Goal: Communication & Community: Answer question/provide support

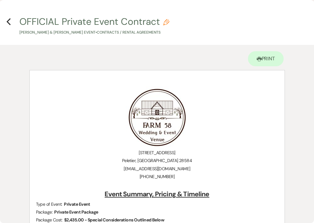
select select "6"
select select "5"
select select "7"
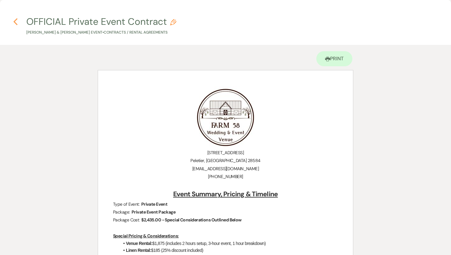
click at [13, 22] on h4 "Previous OFFICIAL Private Event Contract Pencil [PERSON_NAME] & [PERSON_NAME] E…" at bounding box center [225, 25] width 451 height 20
click at [14, 22] on icon "Previous" at bounding box center [15, 22] width 5 height 8
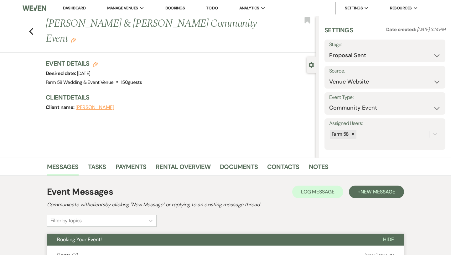
click at [32, 28] on use "button" at bounding box center [31, 31] width 4 height 7
select select "6"
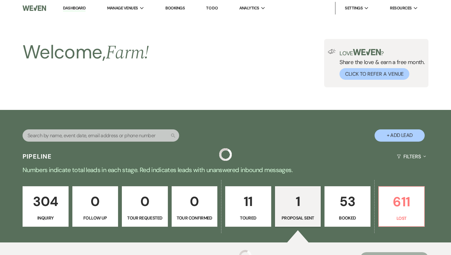
scroll to position [146, 0]
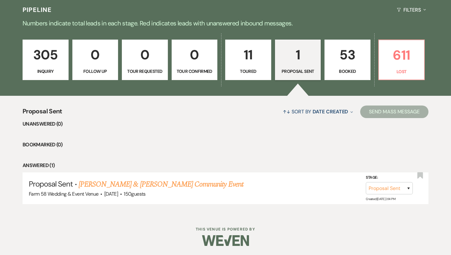
click at [314, 64] on p "53" at bounding box center [348, 54] width 38 height 21
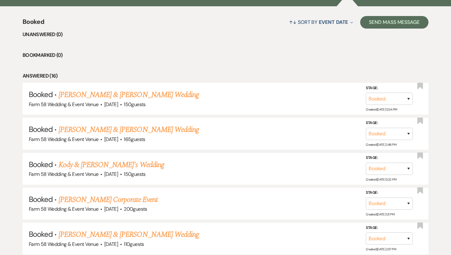
scroll to position [239, 0]
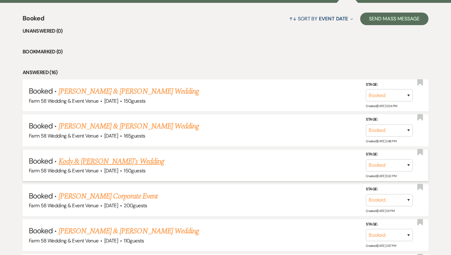
click at [109, 163] on link "Kody & [PERSON_NAME]'s Wedding" at bounding box center [112, 160] width 106 height 11
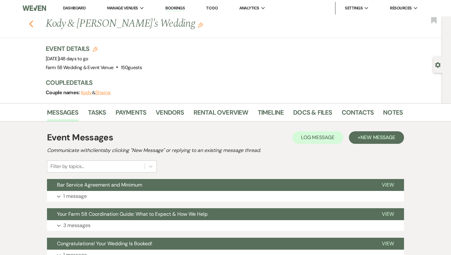
click at [33, 25] on icon "Previous" at bounding box center [31, 24] width 5 height 8
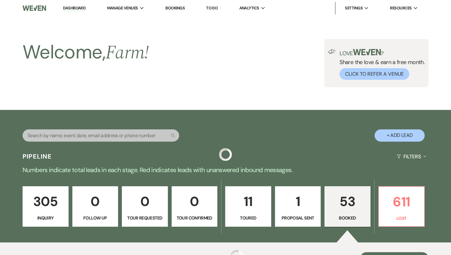
scroll to position [239, 0]
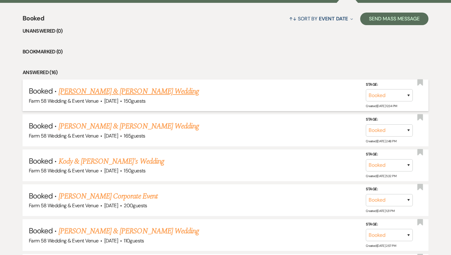
click at [88, 92] on link "[PERSON_NAME] & [PERSON_NAME] Wedding" at bounding box center [129, 91] width 140 height 11
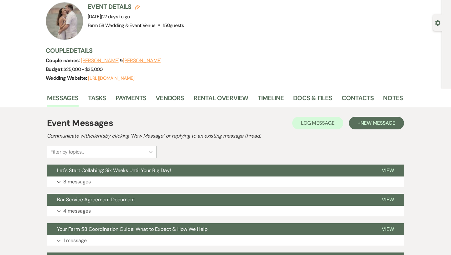
scroll to position [132, 0]
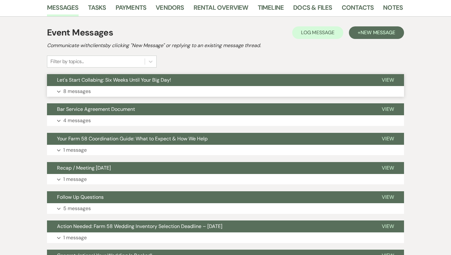
click at [88, 91] on p "8 messages" at bounding box center [77, 91] width 28 height 8
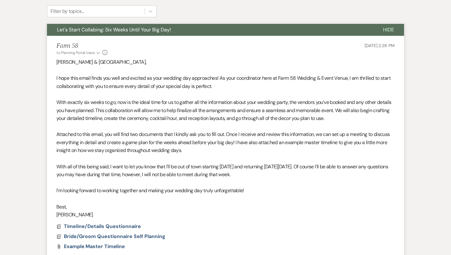
scroll to position [218, 0]
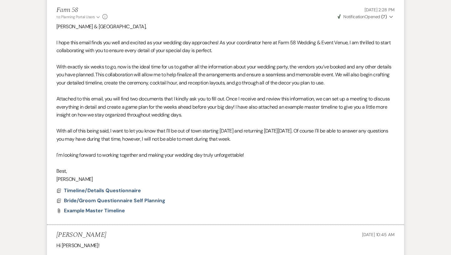
drag, startPoint x: 85, startPoint y: 179, endPoint x: 56, endPoint y: 29, distance: 153.6
click at [56, 29] on li "Farm 58 to: Planning Portal Users Expand Info [DATE] 2:28 PM Weven Check Notifi…" at bounding box center [225, 112] width 357 height 224
copy div "Loremi & Dolors, A cons adip elits doeiu tem inci utl etdolor ma aliq enimadm v…"
click at [82, 68] on p "With exactly six weeks to go, now is the ideal time for us to gather all the in…" at bounding box center [225, 75] width 339 height 24
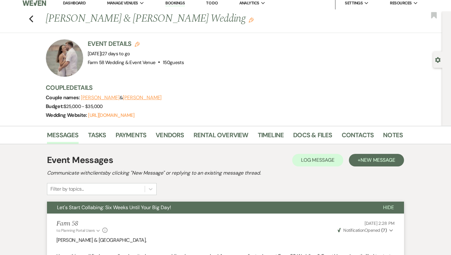
scroll to position [0, 0]
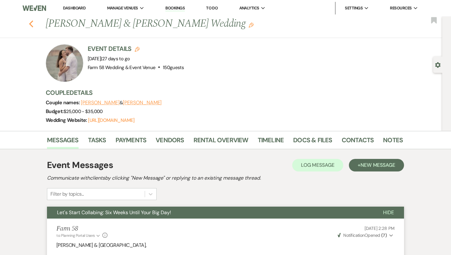
click at [31, 24] on icon "Previous" at bounding box center [31, 24] width 5 height 8
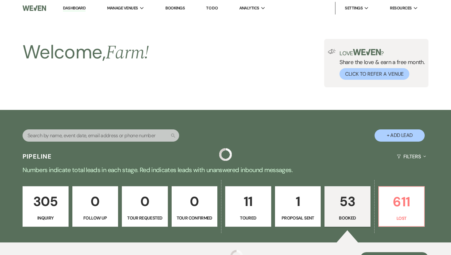
scroll to position [239, 0]
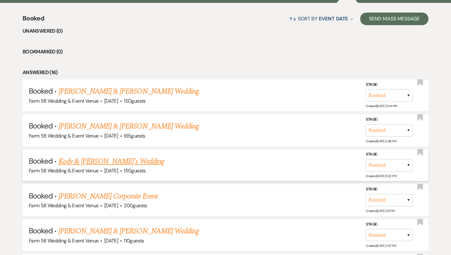
click at [116, 162] on link "Kody & [PERSON_NAME]'s Wedding" at bounding box center [112, 160] width 106 height 11
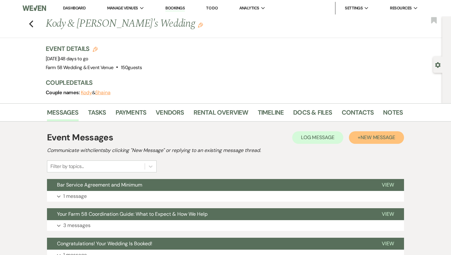
click at [314, 139] on span "New Message" at bounding box center [378, 137] width 35 height 7
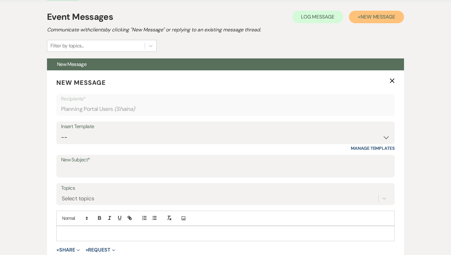
scroll to position [158, 0]
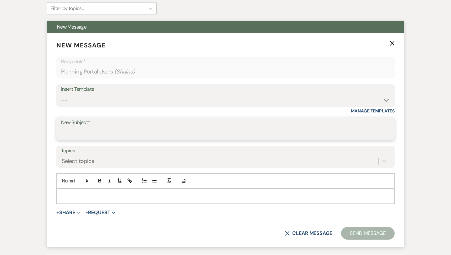
click at [84, 130] on input "New Subject*" at bounding box center [225, 133] width 329 height 12
type input "Let's Start Collabing: Six Weeks Until Your Big Day!"
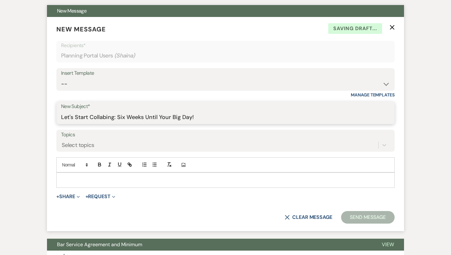
scroll to position [176, 0]
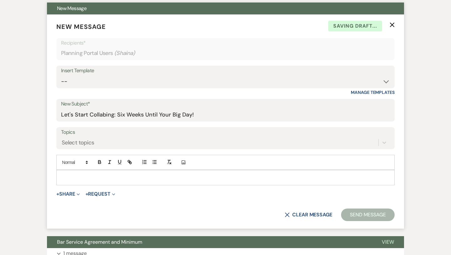
click at [97, 179] on p at bounding box center [225, 177] width 328 height 7
paste div
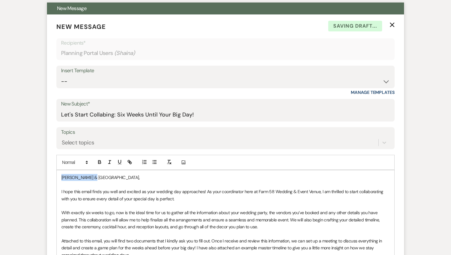
drag, startPoint x: 93, startPoint y: 177, endPoint x: 62, endPoint y: 177, distance: 31.3
click at [62, 177] on span "[PERSON_NAME] & [GEOGRAPHIC_DATA]," at bounding box center [100, 177] width 78 height 6
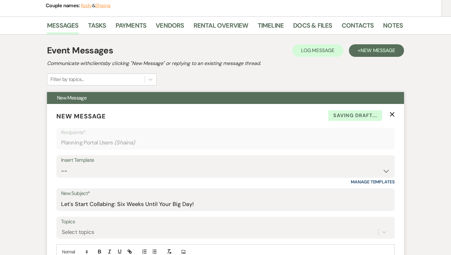
scroll to position [109, 0]
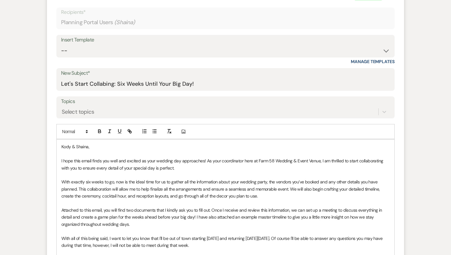
scroll to position [219, 0]
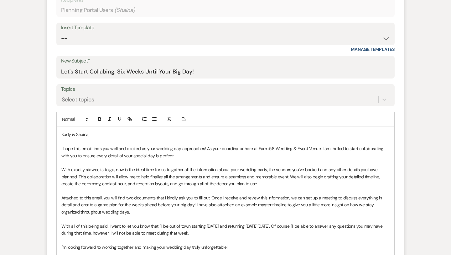
click at [91, 169] on span "With exactly six weeks to go, now is the ideal time for us to gather all the in…" at bounding box center [221, 176] width 320 height 20
click at [62, 169] on span "With exactly six weeks to go, now is the ideal time for us to gather all the in…" at bounding box center [221, 176] width 320 height 20
click at [116, 169] on span "I'm reaching out to you a little early because With exactly six weeks to go, no…" at bounding box center [224, 176] width 326 height 20
click at [117, 171] on span "I'm reaching out to you a little about coordinating early because With exactly …" at bounding box center [224, 176] width 327 height 20
click at [175, 171] on span "I'm reaching out to you a little early about coordinating early because With ex…" at bounding box center [223, 176] width 325 height 20
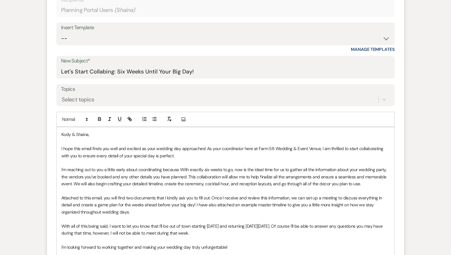
click at [180, 169] on span "I'm reaching out to you a little early about coordinating because With exactly …" at bounding box center [224, 176] width 327 height 20
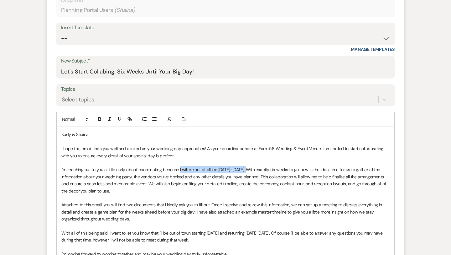
drag, startPoint x: 248, startPoint y: 170, endPoint x: 181, endPoint y: 169, distance: 67.1
click at [181, 169] on span "I'm reaching out to you a little early about coordinating because I will be out…" at bounding box center [224, 179] width 326 height 27
click at [239, 171] on span "I'm reaching out to you a little early about coordinating because I will be out…" at bounding box center [224, 179] width 326 height 27
click at [279, 171] on span "I'm reaching out to you a little early about coordinating because I will be out…" at bounding box center [224, 179] width 326 height 27
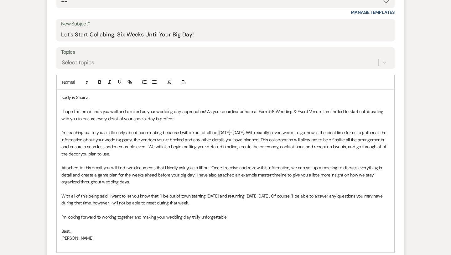
scroll to position [256, 0]
click at [314, 111] on span "I hope this email finds you well and excited as your wedding day approaches! As…" at bounding box center [222, 115] width 323 height 13
drag, startPoint x: 126, startPoint y: 134, endPoint x: 105, endPoint y: 134, distance: 21.3
click at [105, 134] on span "I'm reaching out to you a little early about coordinating because I will be out…" at bounding box center [224, 143] width 326 height 27
click at [141, 134] on span "I'm reaching out to you about coordinating because I will be out of office [DAT…" at bounding box center [225, 143] width 328 height 27
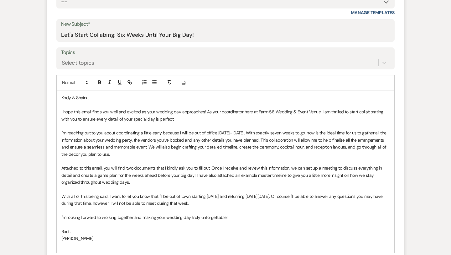
click at [264, 153] on p "I'm reaching out to you about coordinating a little early because I will be out…" at bounding box center [225, 143] width 328 height 28
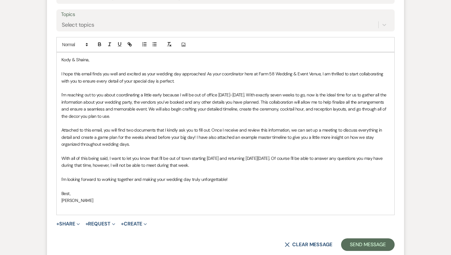
scroll to position [295, 0]
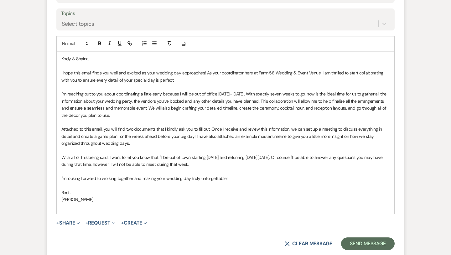
drag, startPoint x: 235, startPoint y: 164, endPoint x: 62, endPoint y: 154, distance: 173.3
click at [62, 154] on p "With all of this being said, I want to let you know that I'll be out of town st…" at bounding box center [225, 161] width 328 height 14
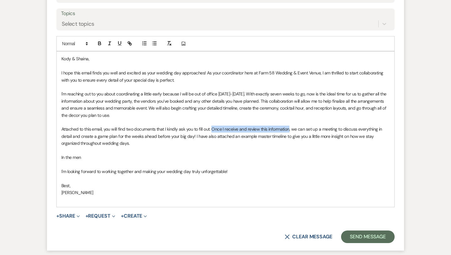
drag, startPoint x: 212, startPoint y: 130, endPoint x: 290, endPoint y: 131, distance: 78.1
click at [290, 131] on span "Attached to this email, you will find two documents that I kindly ask you to fi…" at bounding box center [222, 136] width 322 height 20
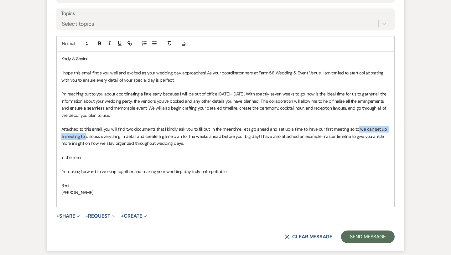
drag, startPoint x: 87, startPoint y: 136, endPoint x: 360, endPoint y: 131, distance: 273.7
click at [314, 131] on span "Attached to this email, you will find two documents that I kindly ask you to fi…" at bounding box center [224, 136] width 327 height 20
drag, startPoint x: 320, startPoint y: 129, endPoint x: 290, endPoint y: 130, distance: 30.1
click at [290, 130] on span "Attached to this email, you will find two documents that I kindly ask you to fi…" at bounding box center [225, 136] width 329 height 20
click at [314, 129] on span "Attached to this email, you will find two documents that I kindly ask you to fi…" at bounding box center [222, 136] width 323 height 20
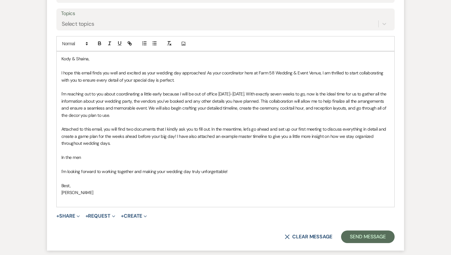
click at [134, 144] on p "Attached to this email, you will find two documents that I kindly ask you to fi…" at bounding box center [225, 135] width 328 height 21
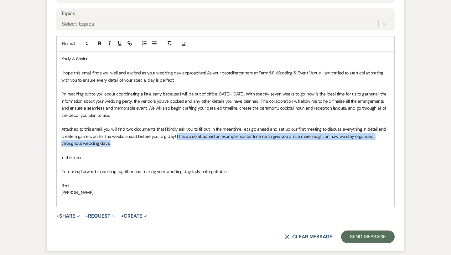
drag, startPoint x: 111, startPoint y: 142, endPoint x: 175, endPoint y: 139, distance: 63.7
click at [175, 139] on p "Attached to this email, you will find two documents that I kindly ask you to fi…" at bounding box center [225, 135] width 328 height 21
copy span "I have also attached an example master timeline to give you a little more insig…"
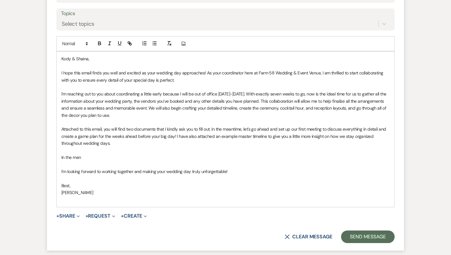
click at [212, 129] on span "Attached to this email, you will find two documents that I kindly ask you to fi…" at bounding box center [224, 136] width 326 height 20
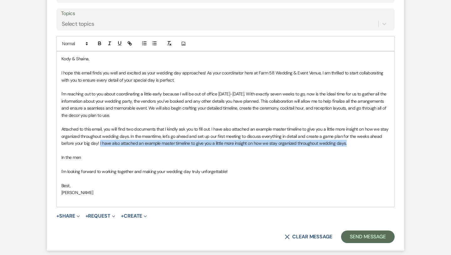
drag, startPoint x: 348, startPoint y: 144, endPoint x: 99, endPoint y: 142, distance: 249.2
click at [99, 142] on p "Attached to this email, you will find two documents that I kindly ask you to fi…" at bounding box center [225, 135] width 328 height 21
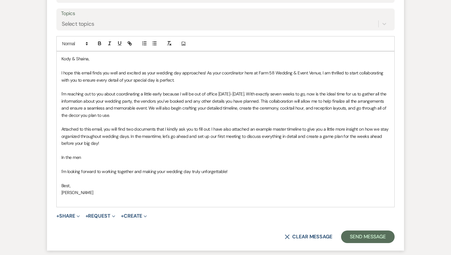
click at [130, 138] on span "Attached to this email, you will find two documents that I kindly ask you to fi…" at bounding box center [225, 136] width 328 height 20
click at [160, 137] on span "Attached to this email, you will find two documents that I kindly ask you to fi…" at bounding box center [225, 136] width 328 height 20
click at [130, 138] on span "Attached to this email, you will find two documents that I kindly ask you to fi…" at bounding box center [225, 136] width 328 height 20
drag, startPoint x: 203, startPoint y: 137, endPoint x: 130, endPoint y: 137, distance: 73.0
click at [130, 137] on span "Attached to this email, you will find two documents that I kindly ask you to fi…" at bounding box center [225, 136] width 328 height 20
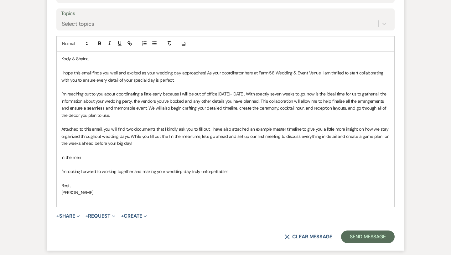
click at [203, 140] on p "Attached to this email, you will find two documents that I kindly ask you to fi…" at bounding box center [225, 135] width 328 height 21
drag, startPoint x: 203, startPoint y: 138, endPoint x: 131, endPoint y: 138, distance: 72.4
click at [131, 138] on span "Attached to this email, you will find two documents that I kindly ask you to fi…" at bounding box center [225, 136] width 328 height 20
click at [211, 131] on span "Attached to this email, you will find two documents that I kindly ask you to fi…" at bounding box center [225, 136] width 328 height 20
click at [195, 143] on p "Attached to this email, you will find two documents that I kindly ask you to fi…" at bounding box center [225, 135] width 328 height 21
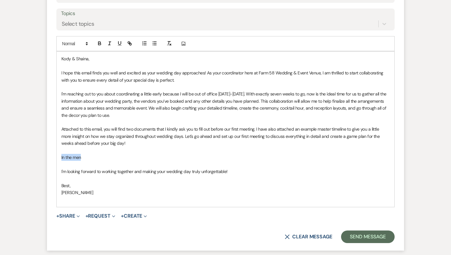
drag, startPoint x: 87, startPoint y: 159, endPoint x: 61, endPoint y: 159, distance: 26.0
click at [61, 159] on div "Kody & [PERSON_NAME], I hope this email finds you well and excited as your wedd…" at bounding box center [226, 128] width 338 height 155
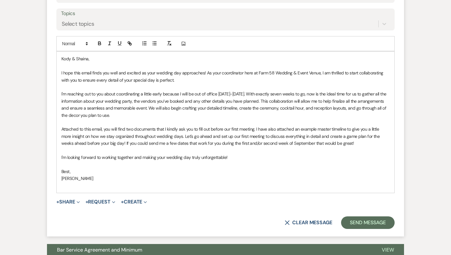
click at [148, 144] on span "Attached to this email, you will find two documents that I kindly ask you to fi…" at bounding box center [221, 136] width 320 height 20
click at [199, 144] on span "Attached to this email, you will find two documents that I kindly ask you to fi…" at bounding box center [221, 136] width 320 height 20
click at [314, 144] on p "Attached to this email, you will find two documents that I kindly ask you to fi…" at bounding box center [225, 135] width 328 height 21
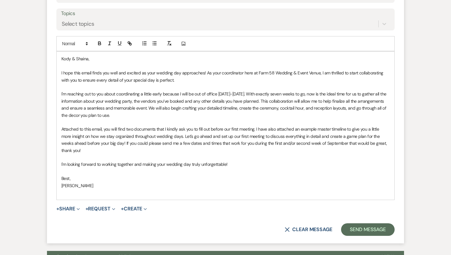
click at [184, 137] on span "Attached to this email, you will find two documents that I kindly ask you to fi…" at bounding box center [224, 139] width 327 height 27
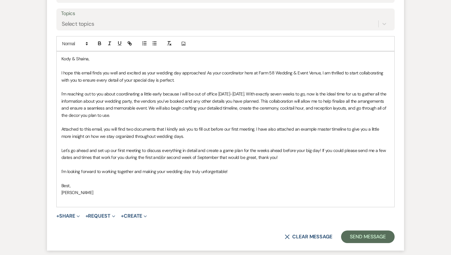
click at [314, 150] on span "﻿ Let's go ahead and set up our first meeting to discuss everything in detail a…" at bounding box center [224, 153] width 326 height 13
click at [289, 157] on p "Let's go ahead and set up our first meeting to discuss everything in detail and…" at bounding box center [225, 154] width 328 height 14
click at [183, 206] on div "Kody & [PERSON_NAME], I hope this email finds you well and excited as your wedd…" at bounding box center [226, 128] width 338 height 155
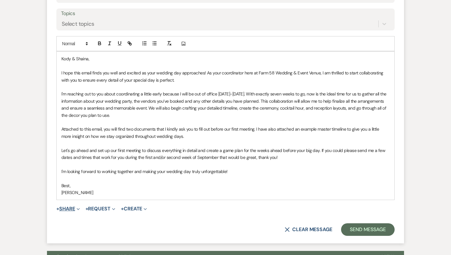
click at [74, 209] on button "+ Share Expand" at bounding box center [68, 208] width 24 height 5
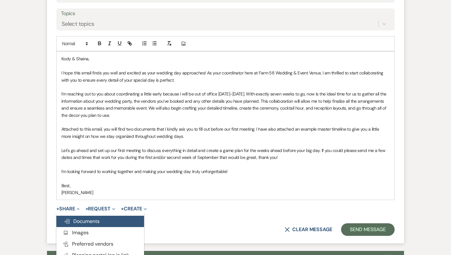
click at [83, 220] on span "Doc Upload Documents" at bounding box center [82, 221] width 36 height 7
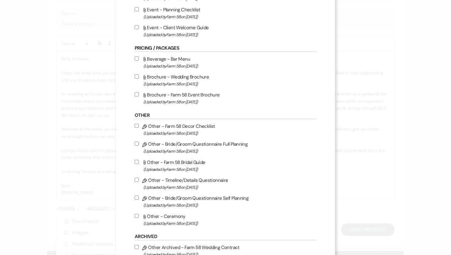
scroll to position [316, 0]
click at [137, 181] on input "Pencil Other - Timeline/Details Questionnaire (Uploaded by Farm 58 on [DATE] )" at bounding box center [137, 179] width 4 height 4
checkbox input "true"
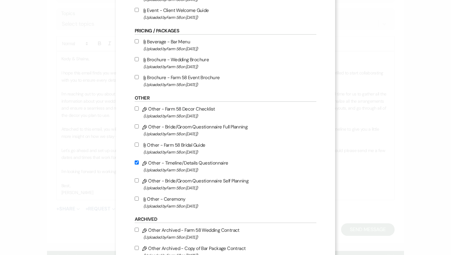
scroll to position [333, 0]
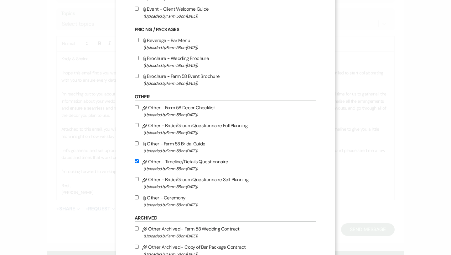
click at [138, 181] on input "Pencil Other - Bride/Groom Questionnaire Self Planning (Uploaded by Farm 58 on …" at bounding box center [137, 179] width 4 height 4
checkbox input "true"
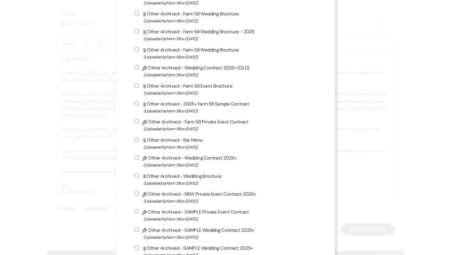
scroll to position [886, 0]
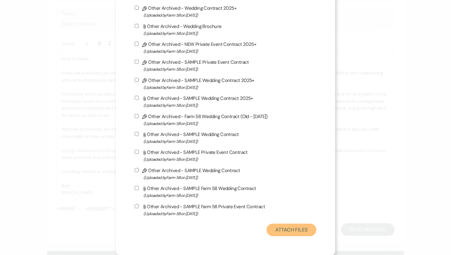
click at [308, 222] on button "Attach Files" at bounding box center [292, 229] width 50 height 13
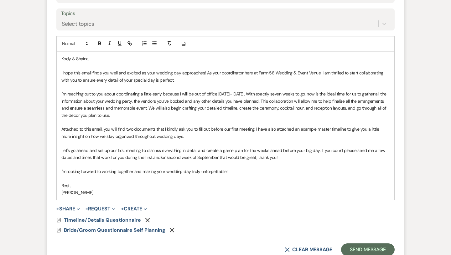
click at [69, 206] on button "+ Share Expand" at bounding box center [68, 208] width 24 height 5
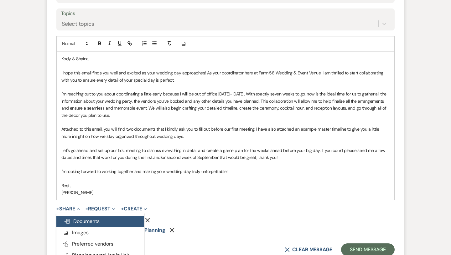
click at [86, 222] on span "Doc Upload Documents" at bounding box center [82, 221] width 36 height 7
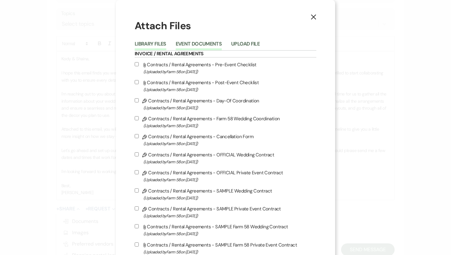
click at [213, 41] on button "Event Documents" at bounding box center [199, 45] width 46 height 9
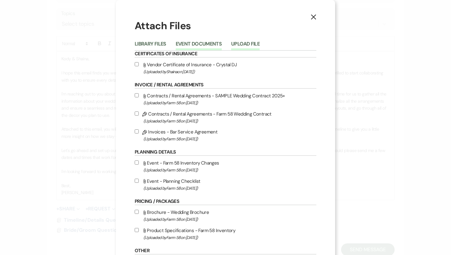
click at [248, 43] on button "Upload File" at bounding box center [245, 45] width 29 height 9
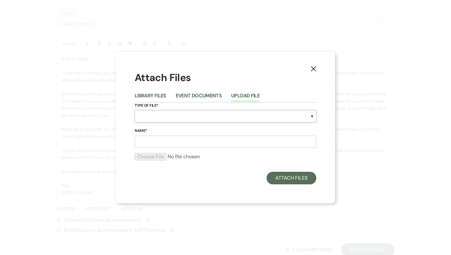
click at [200, 115] on select "Special Event Insurance Vendor Certificate of Insurance Contracts / Rental Agre…" at bounding box center [226, 116] width 182 height 12
select select "30"
click at [181, 144] on input "Name*" at bounding box center [226, 141] width 182 height 12
type input "Example Master Timeline"
click at [154, 153] on input "file" at bounding box center [226, 157] width 182 height 8
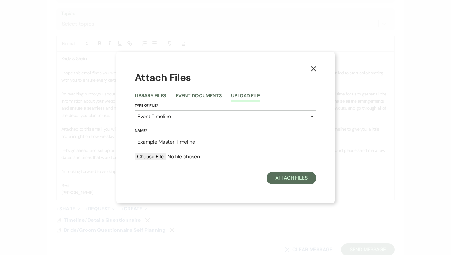
type input "C:\fakepath\Example Timeline.pdf"
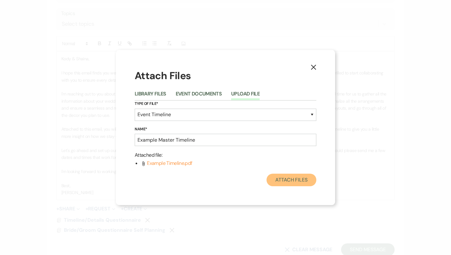
click at [296, 182] on button "Attach Files" at bounding box center [292, 179] width 50 height 13
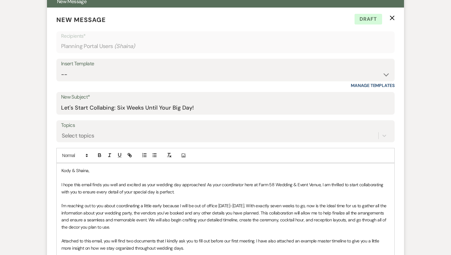
scroll to position [211, 0]
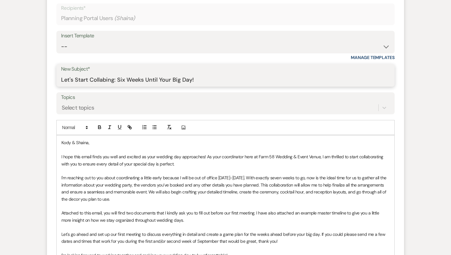
click at [123, 82] on input "Let's Start Collabing: Six Weeks Until Your Big Day!" at bounding box center [225, 80] width 329 height 12
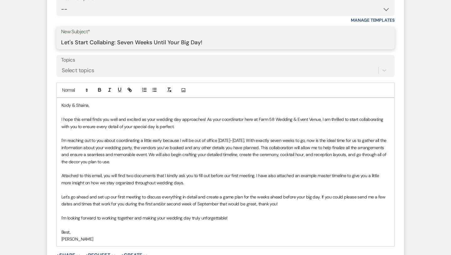
scroll to position [350, 0]
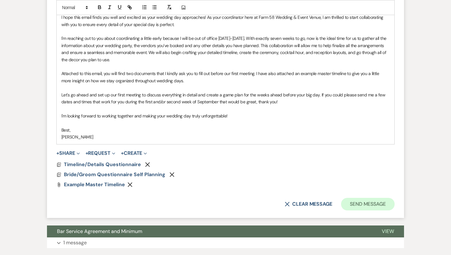
type input "Let's Start Collabing: Seven Weeks Until Your Big Day!"
click at [314, 208] on button "Send Message" at bounding box center [368, 203] width 54 height 13
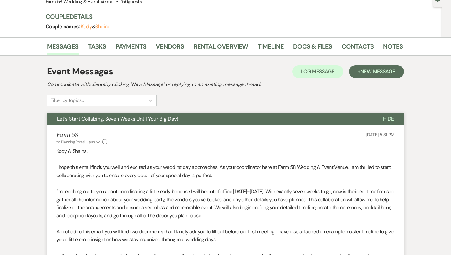
scroll to position [0, 0]
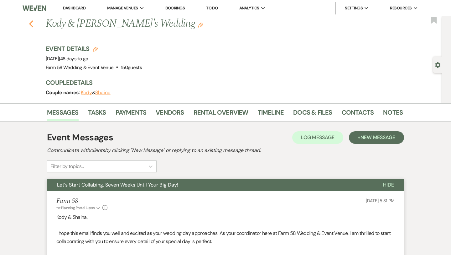
click at [31, 22] on icon "Previous" at bounding box center [31, 24] width 5 height 8
